Goal: Information Seeking & Learning: Learn about a topic

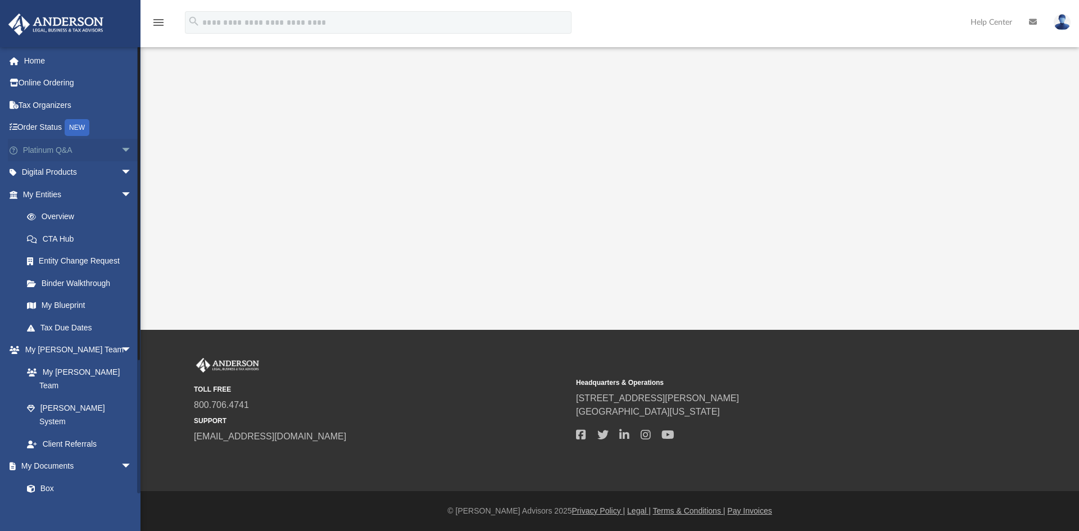
click at [121, 150] on span "arrow_drop_down" at bounding box center [132, 150] width 22 height 23
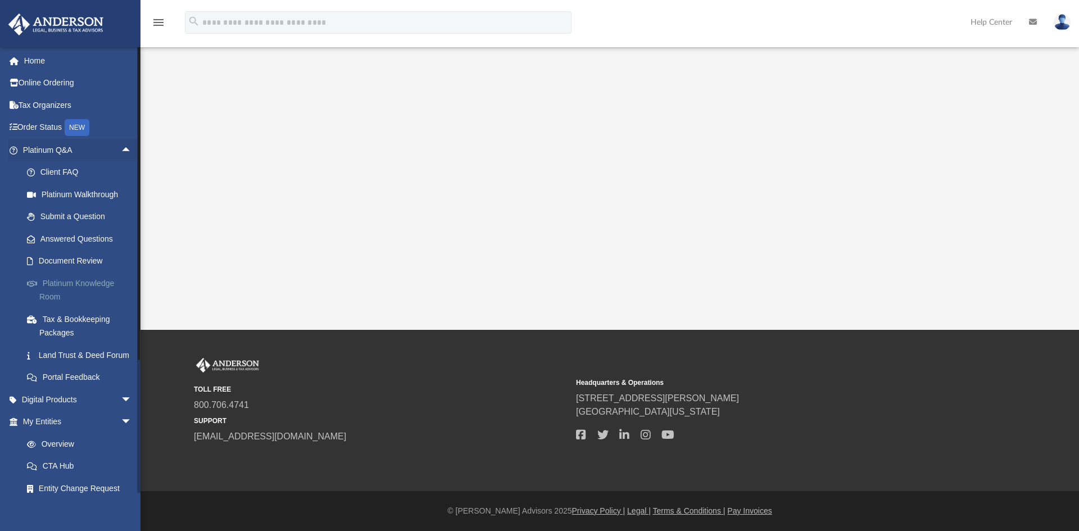
click at [91, 282] on link "Platinum Knowledge Room" at bounding box center [82, 290] width 133 height 36
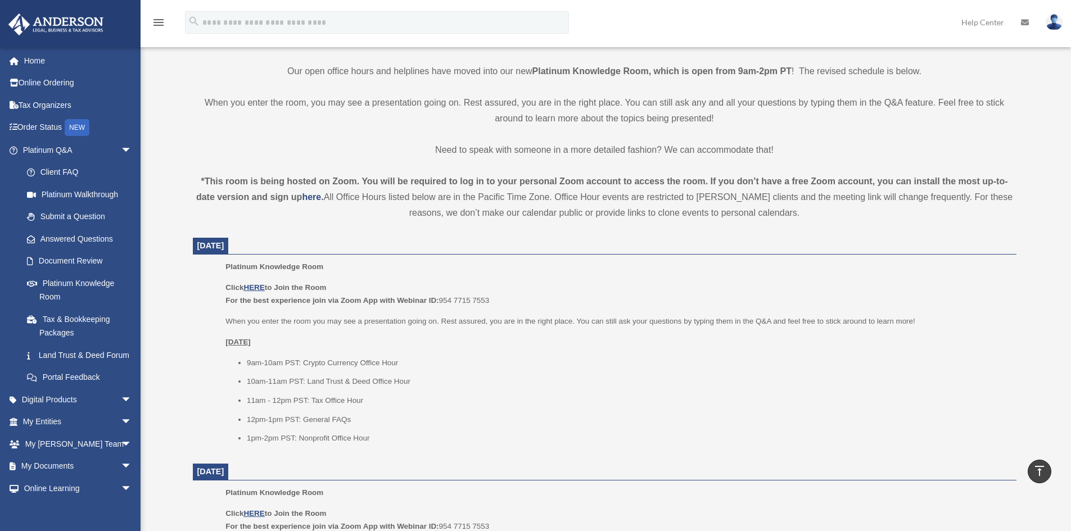
scroll to position [281, 0]
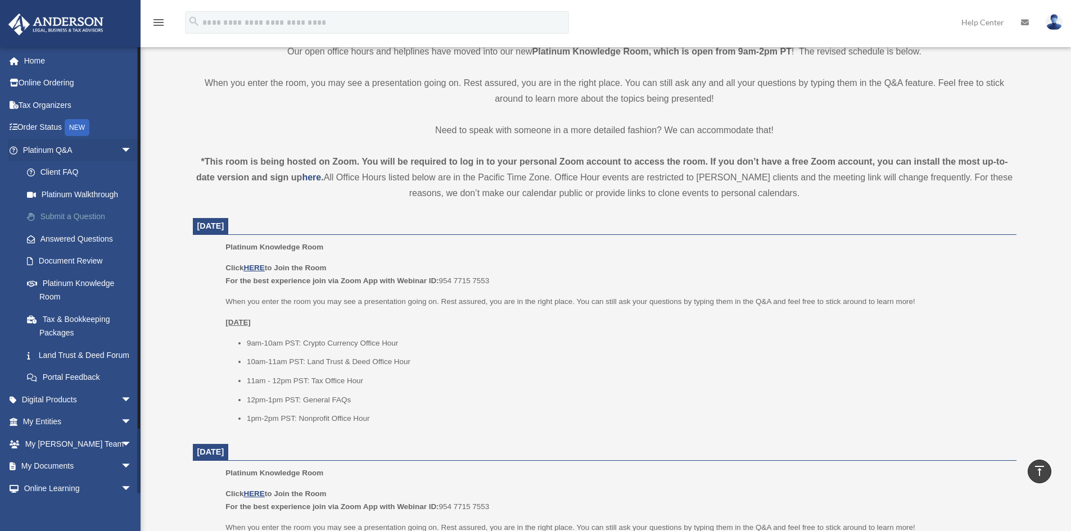
click at [89, 215] on link "Submit a Question" at bounding box center [82, 217] width 133 height 22
click at [69, 220] on link "Submit a Question" at bounding box center [82, 217] width 133 height 22
click at [75, 237] on link "Answered Questions" at bounding box center [82, 239] width 133 height 22
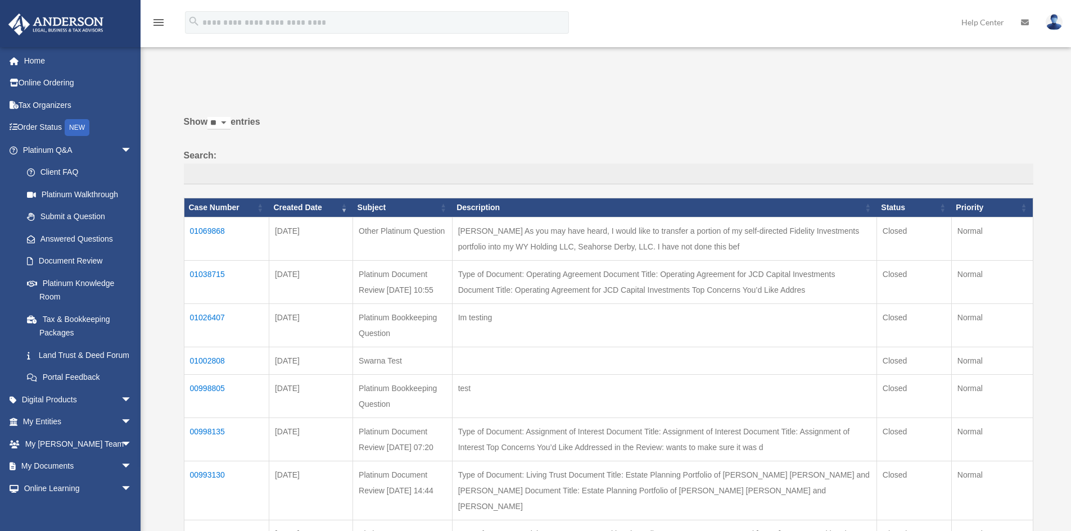
click at [203, 232] on td "01069868" at bounding box center [226, 238] width 85 height 43
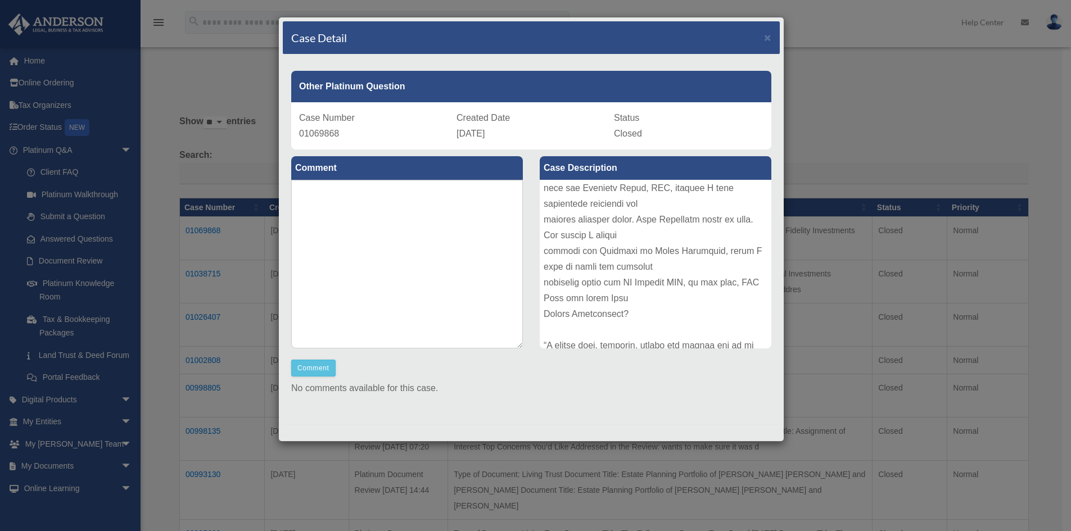
scroll to position [485, 0]
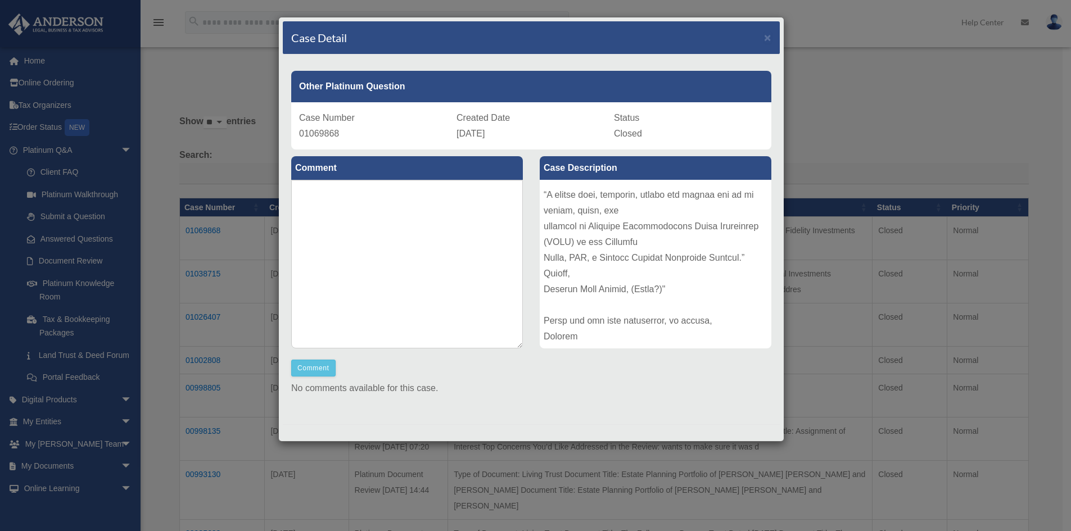
click at [754, 37] on div "Case Detail ×" at bounding box center [531, 37] width 497 height 33
click at [764, 36] on div "Case Detail ×" at bounding box center [531, 37] width 497 height 33
click at [764, 36] on span "×" at bounding box center [767, 37] width 7 height 13
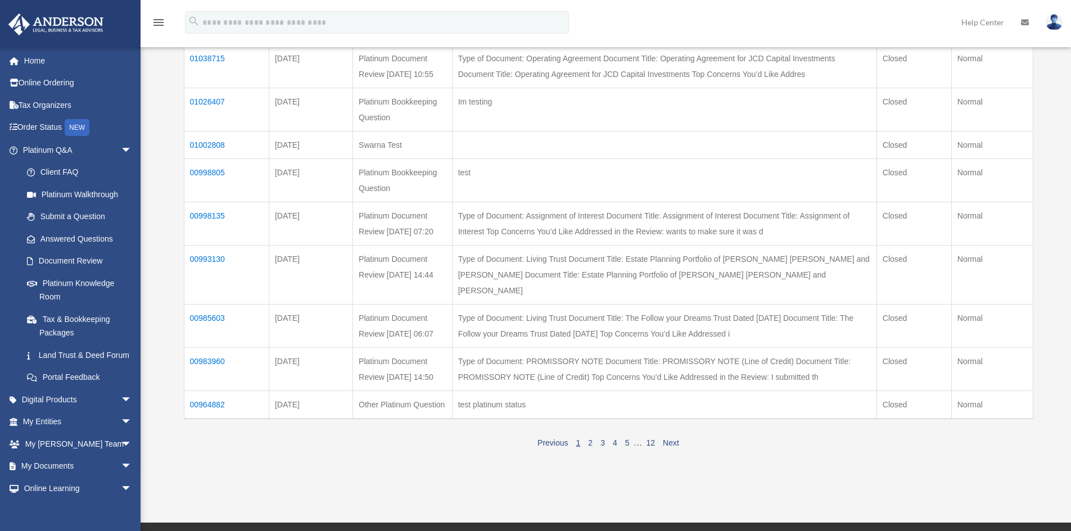
scroll to position [225, 0]
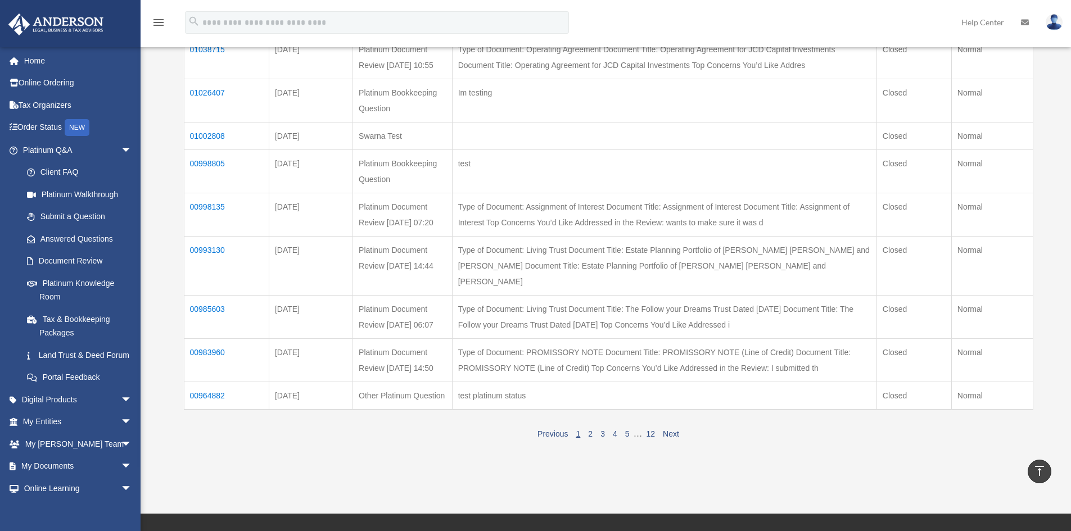
click at [220, 410] on td "00964882" at bounding box center [226, 396] width 85 height 28
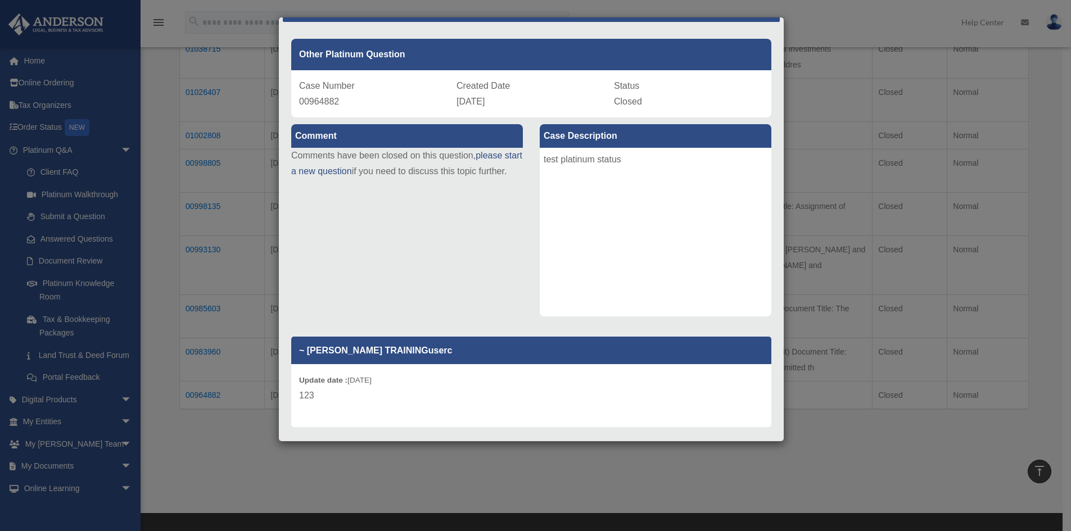
scroll to position [0, 0]
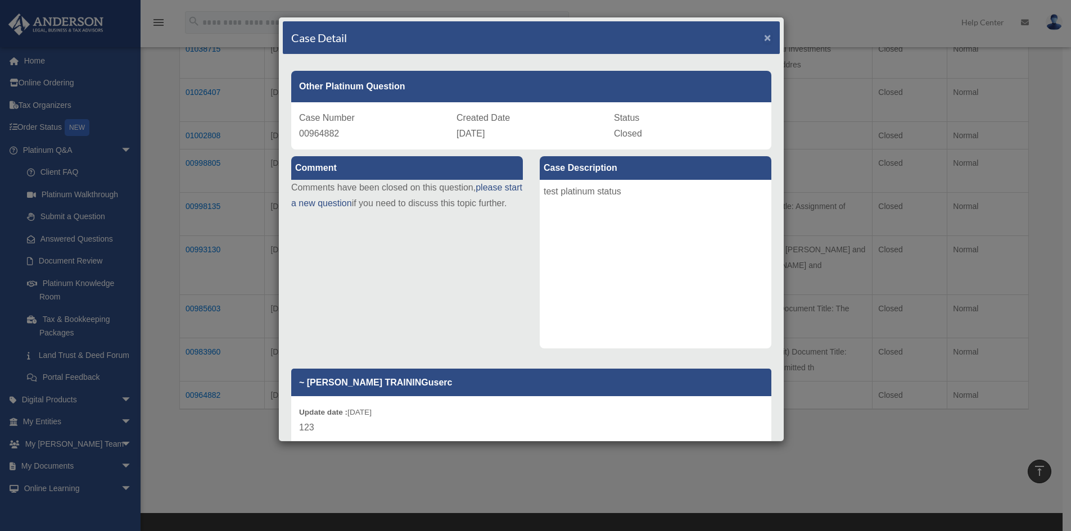
click at [764, 35] on span "×" at bounding box center [767, 37] width 7 height 13
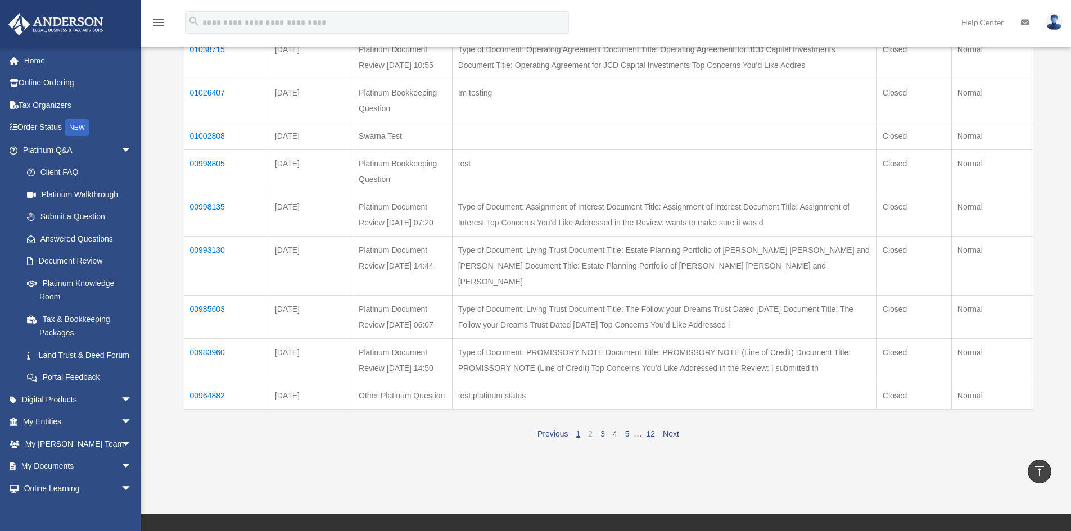
click at [590, 439] on link "2" at bounding box center [590, 434] width 4 height 9
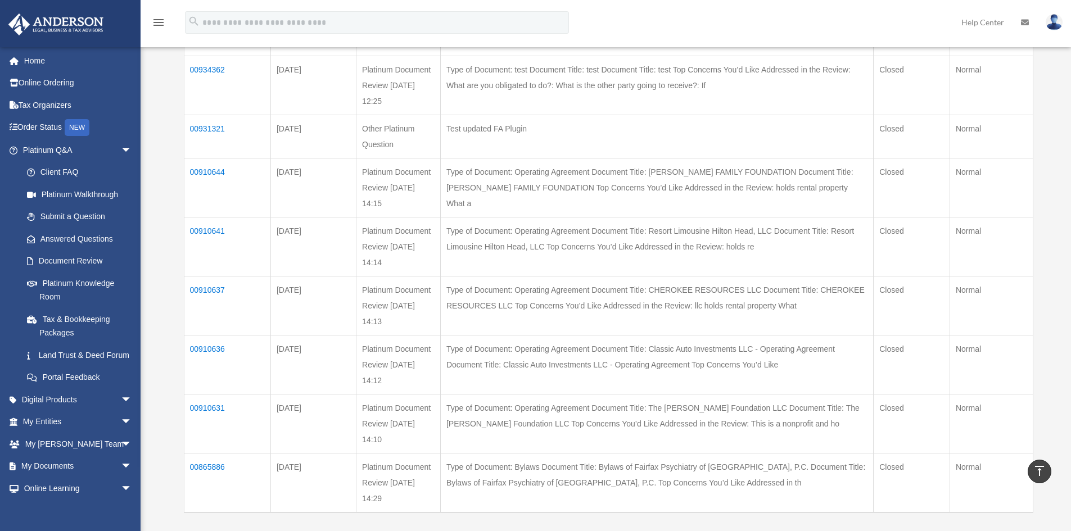
scroll to position [281, 0]
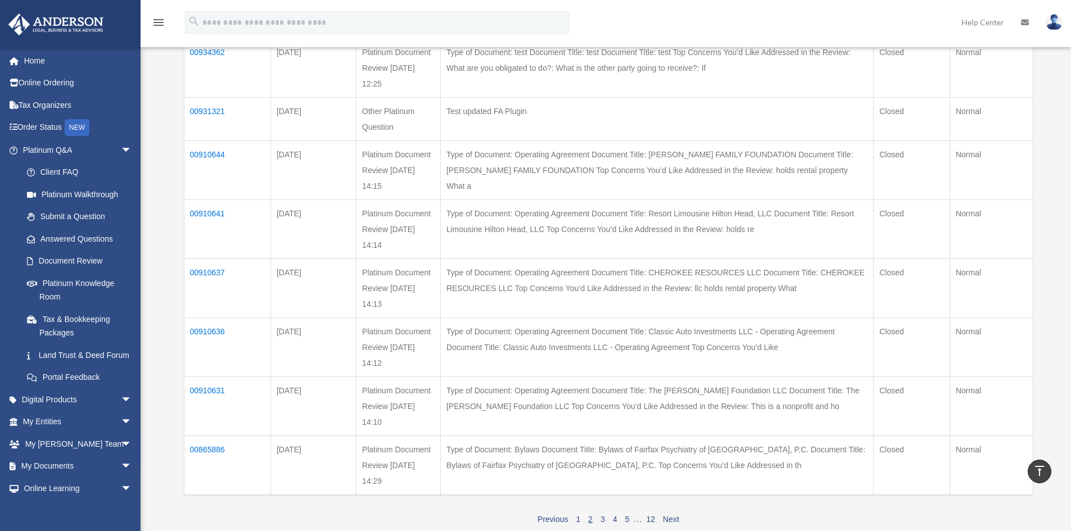
click at [599, 521] on span "1 2 3 4 5 … 12" at bounding box center [615, 519] width 87 height 10
click at [603, 519] on link "3" at bounding box center [602, 519] width 4 height 9
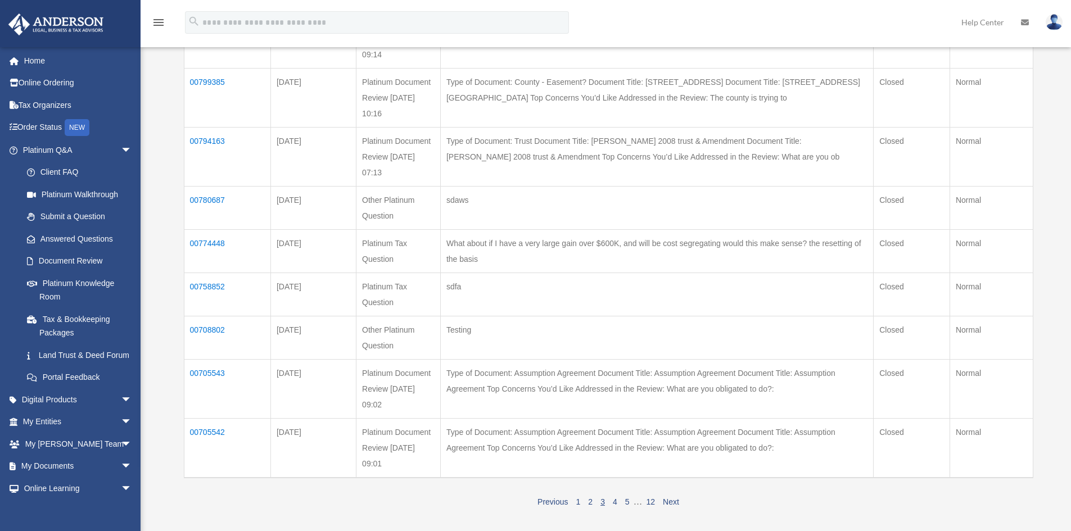
scroll to position [394, 0]
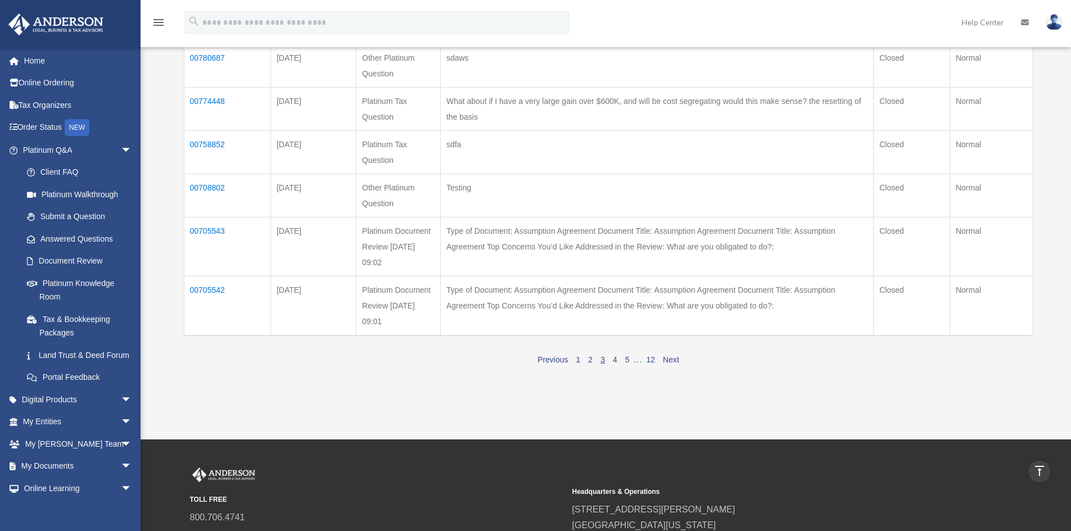
click at [612, 359] on span "1 2 3 4 5 … 12" at bounding box center [615, 360] width 87 height 10
click at [613, 359] on link "4" at bounding box center [615, 359] width 4 height 9
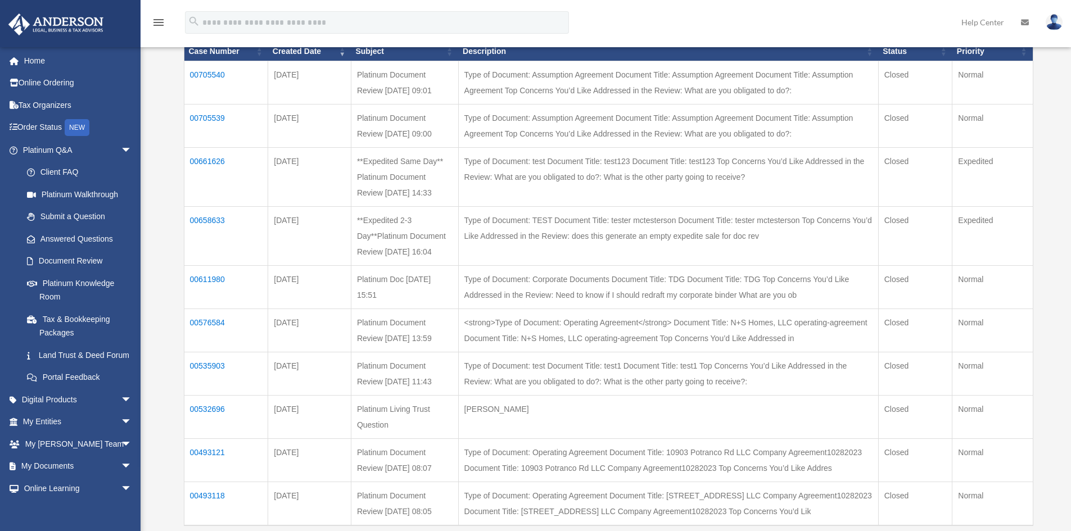
scroll to position [281, 0]
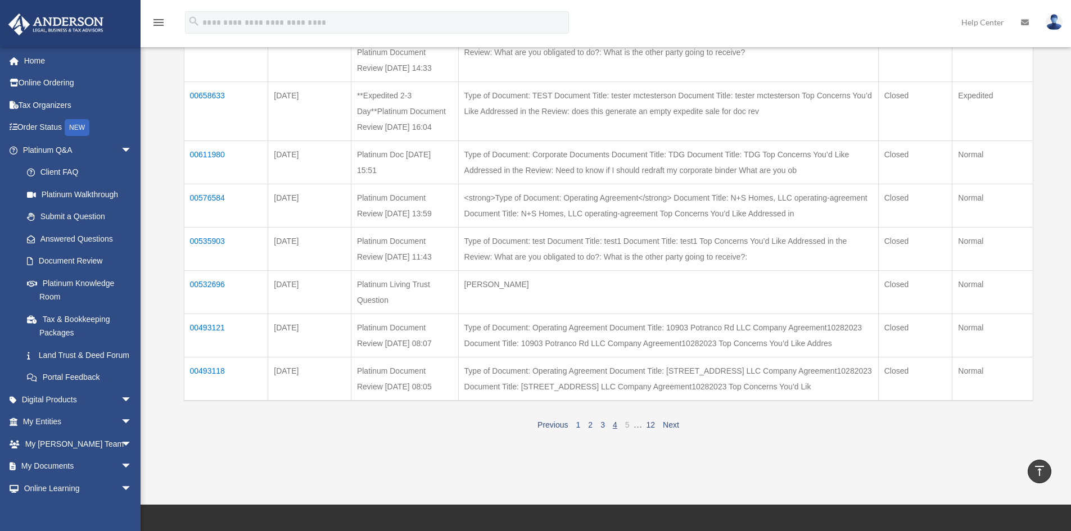
click at [626, 430] on link "5" at bounding box center [627, 425] width 4 height 9
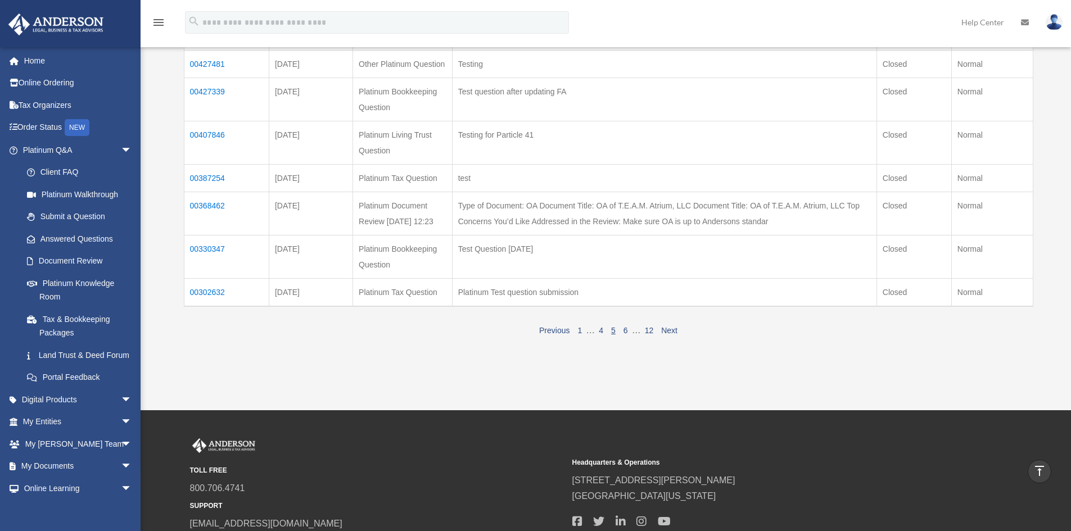
click at [211, 306] on td "00302632" at bounding box center [226, 292] width 85 height 28
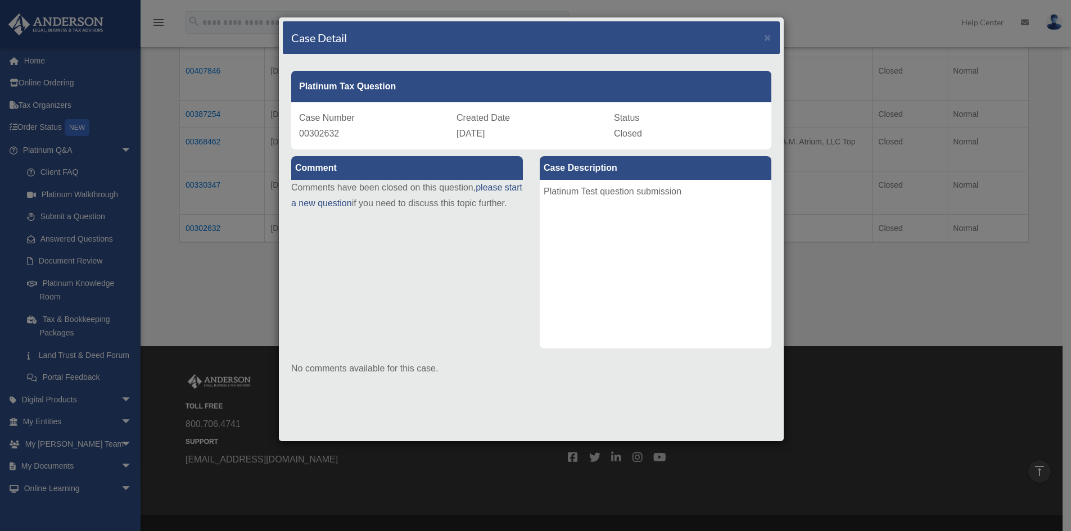
scroll to position [177, 0]
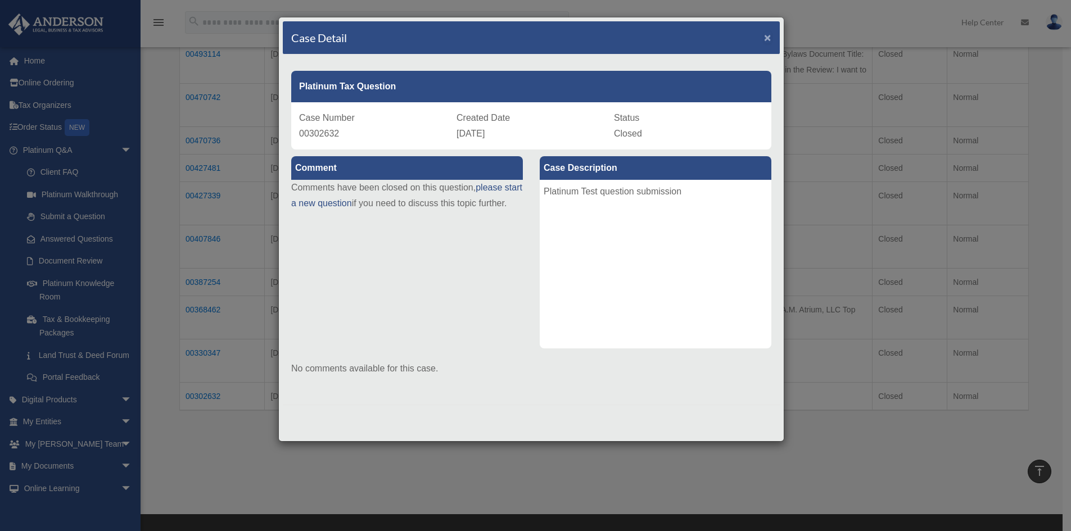
click at [769, 36] on span "×" at bounding box center [767, 37] width 7 height 13
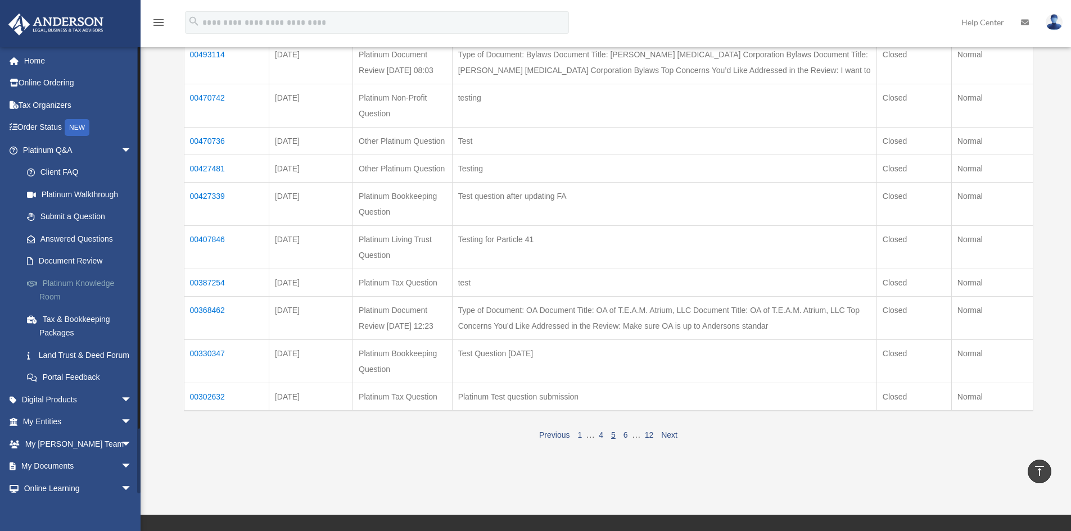
click at [94, 286] on link "Platinum Knowledge Room" at bounding box center [82, 290] width 133 height 36
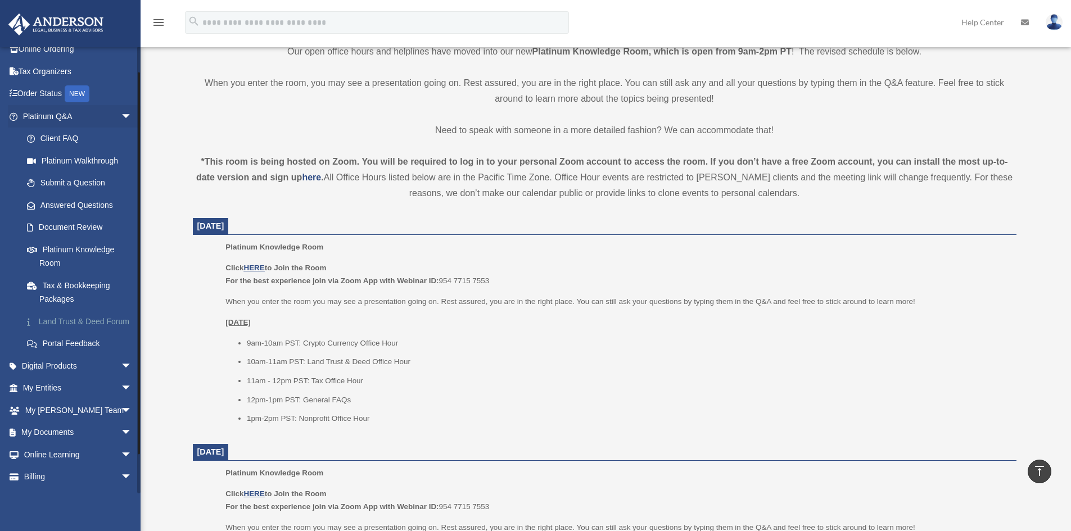
scroll to position [67, 0]
